Goal: Task Accomplishment & Management: Use online tool/utility

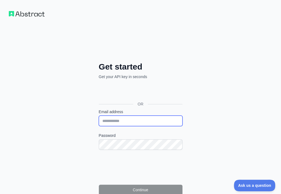
click at [99, 115] on input "Email address" at bounding box center [141, 120] width 84 height 10
paste input "**********"
type input "**********"
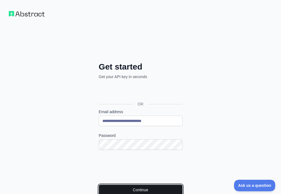
click at [105, 184] on button "Continue" at bounding box center [141, 189] width 84 height 10
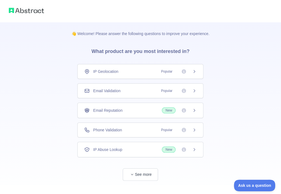
click at [129, 89] on div "Email Validation Popular" at bounding box center [140, 91] width 112 height 6
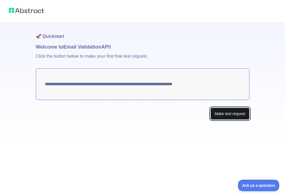
click at [220, 118] on button "Make test request" at bounding box center [230, 113] width 39 height 12
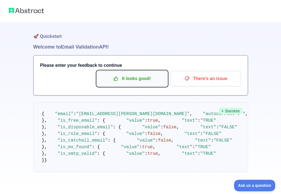
click at [120, 82] on p "It looks good!" at bounding box center [132, 78] width 62 height 9
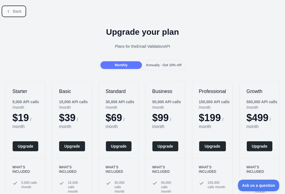
click at [14, 10] on span "Back" at bounding box center [17, 11] width 9 height 4
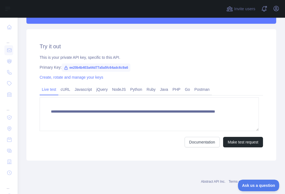
scroll to position [177, 0]
click at [96, 68] on span "ee20b4b403a44d77a5a5fc64adc6c9a6" at bounding box center [96, 67] width 69 height 8
copy span "ee20b4b403a44d77a5a5fc64adc6c9a6"
